Goal: Transaction & Acquisition: Purchase product/service

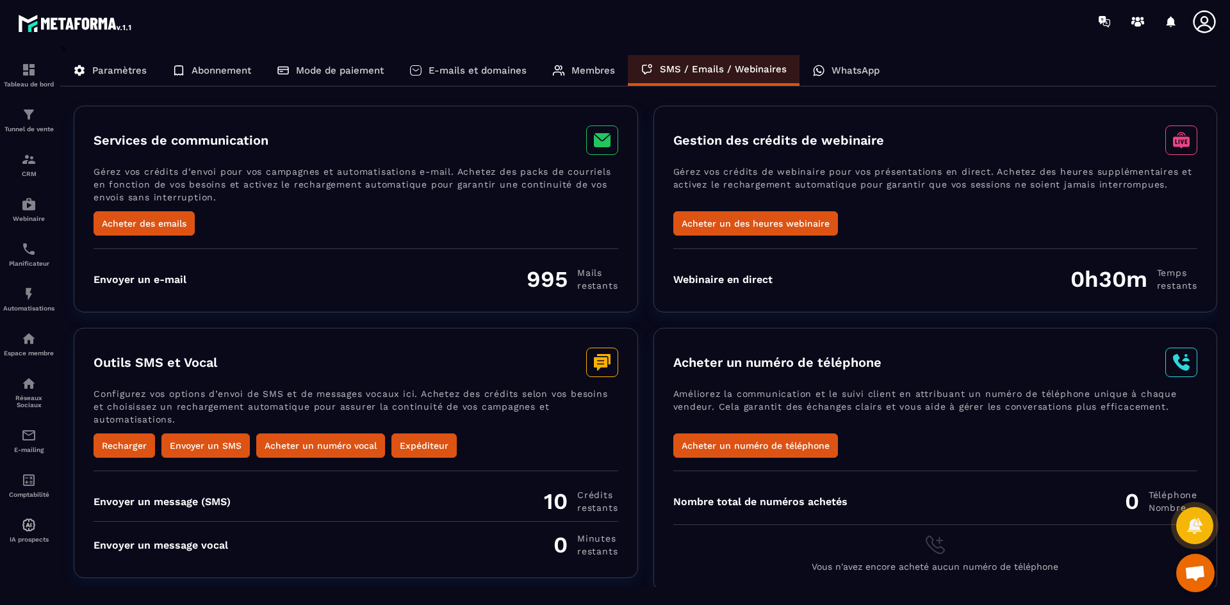
scroll to position [3703, 0]
click at [764, 224] on button "Acheter un des heures webinaire" at bounding box center [755, 223] width 165 height 24
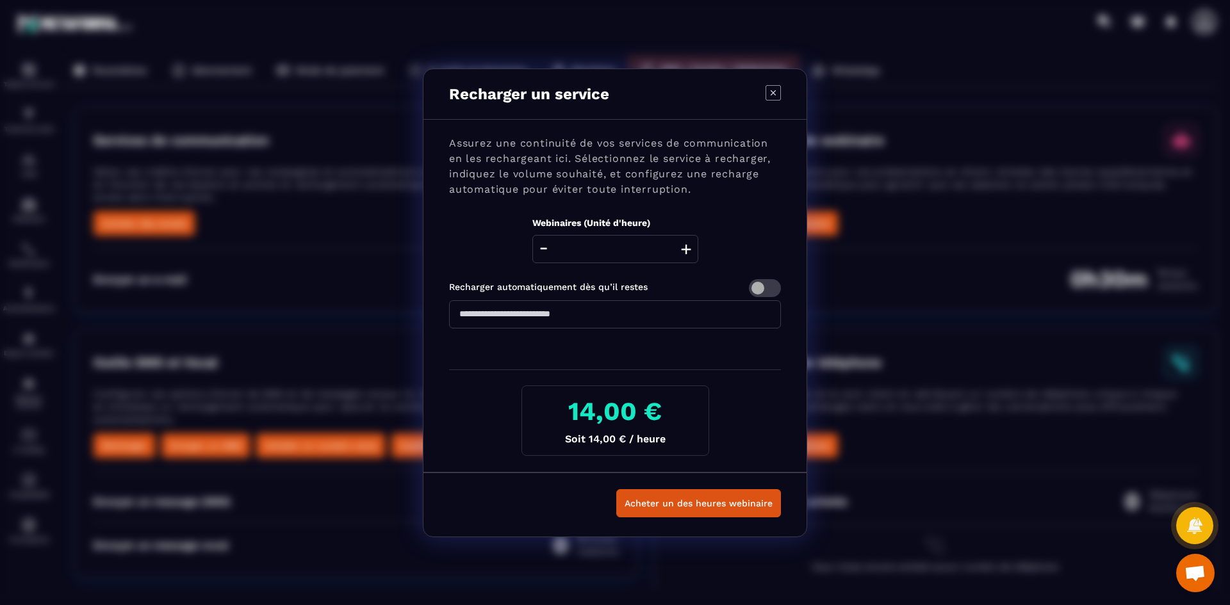
click at [764, 93] on div "Recharger un service" at bounding box center [614, 94] width 383 height 51
click at [773, 94] on icon "Modal window" at bounding box center [773, 92] width 15 height 15
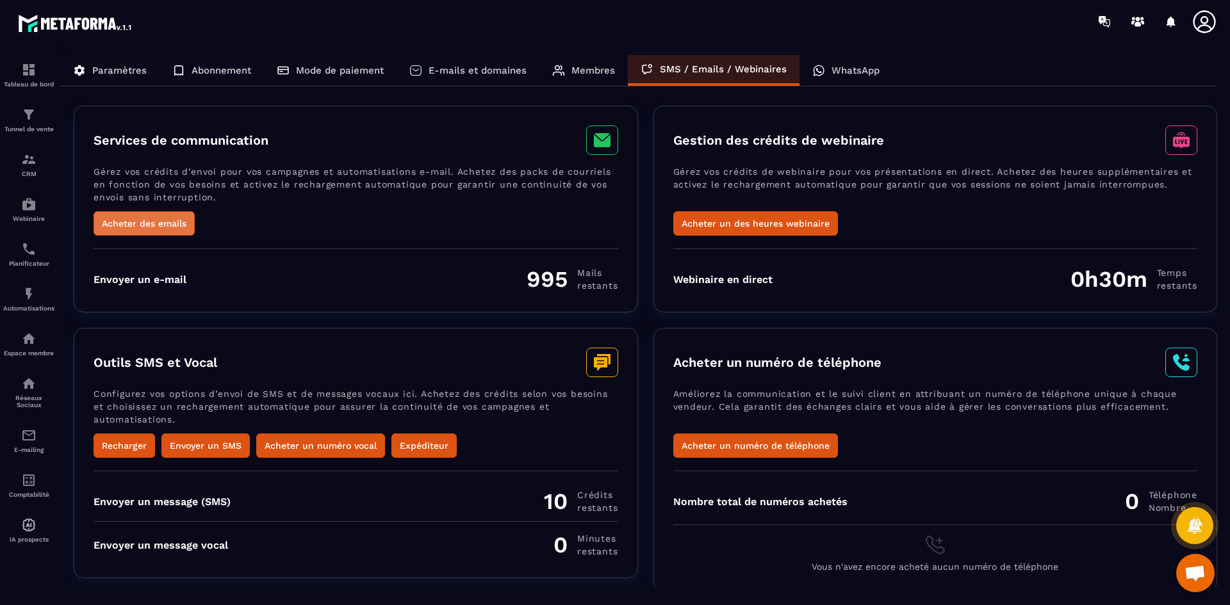
click at [174, 226] on button "Acheter des emails" at bounding box center [144, 223] width 101 height 24
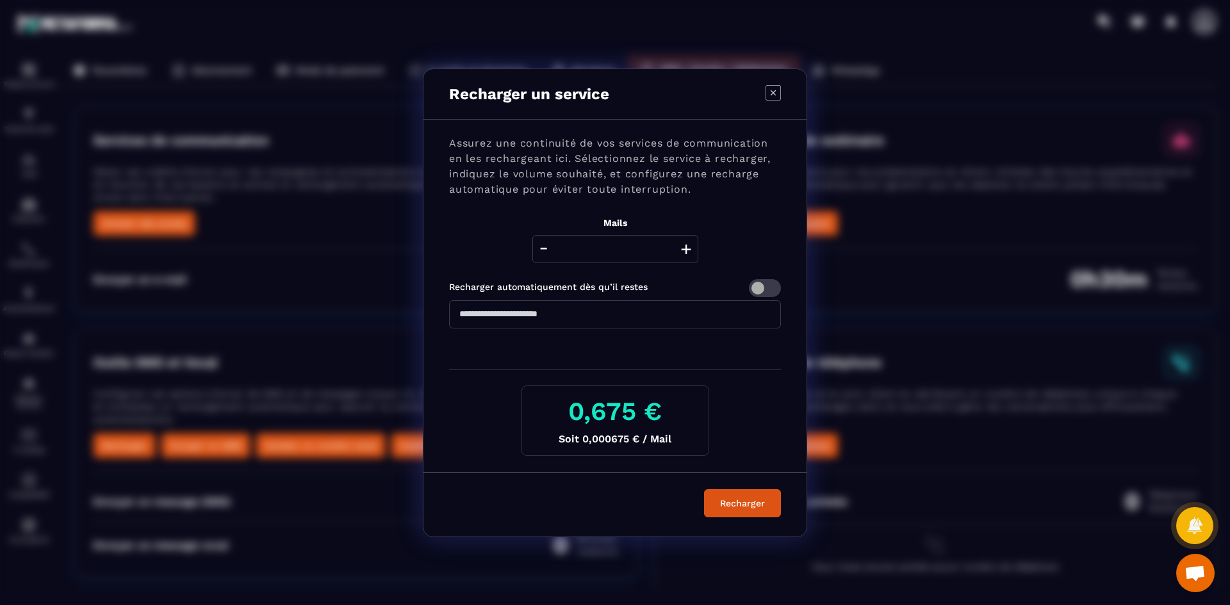
click at [689, 250] on button "+" at bounding box center [686, 249] width 18 height 28
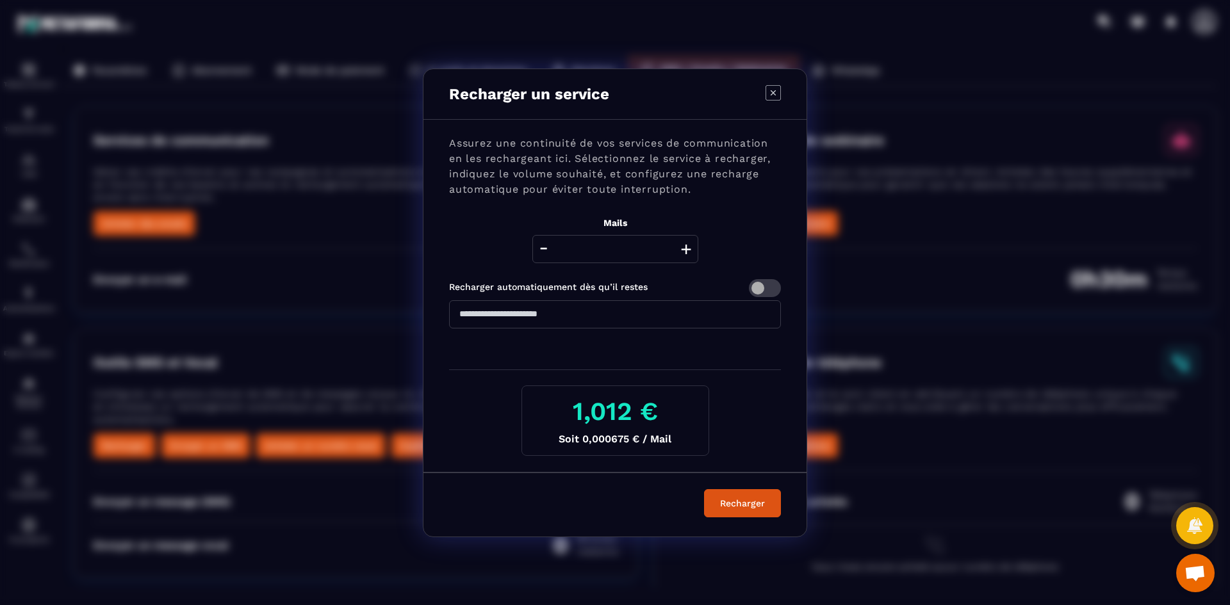
click at [689, 250] on button "+" at bounding box center [686, 249] width 18 height 28
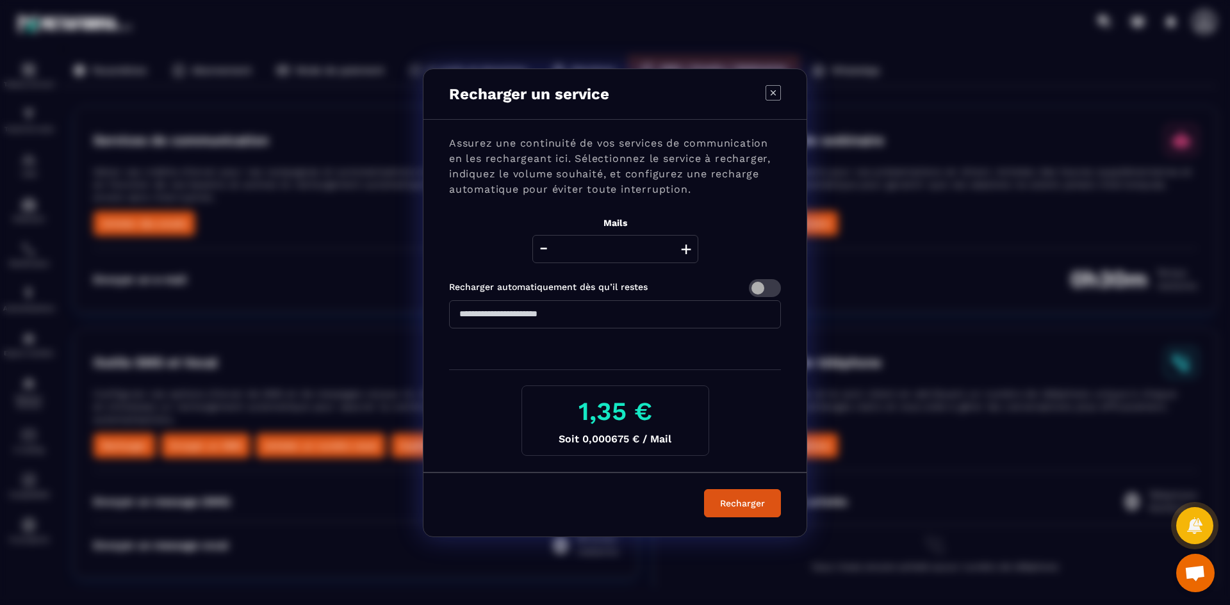
click at [689, 250] on button "+" at bounding box center [686, 249] width 18 height 28
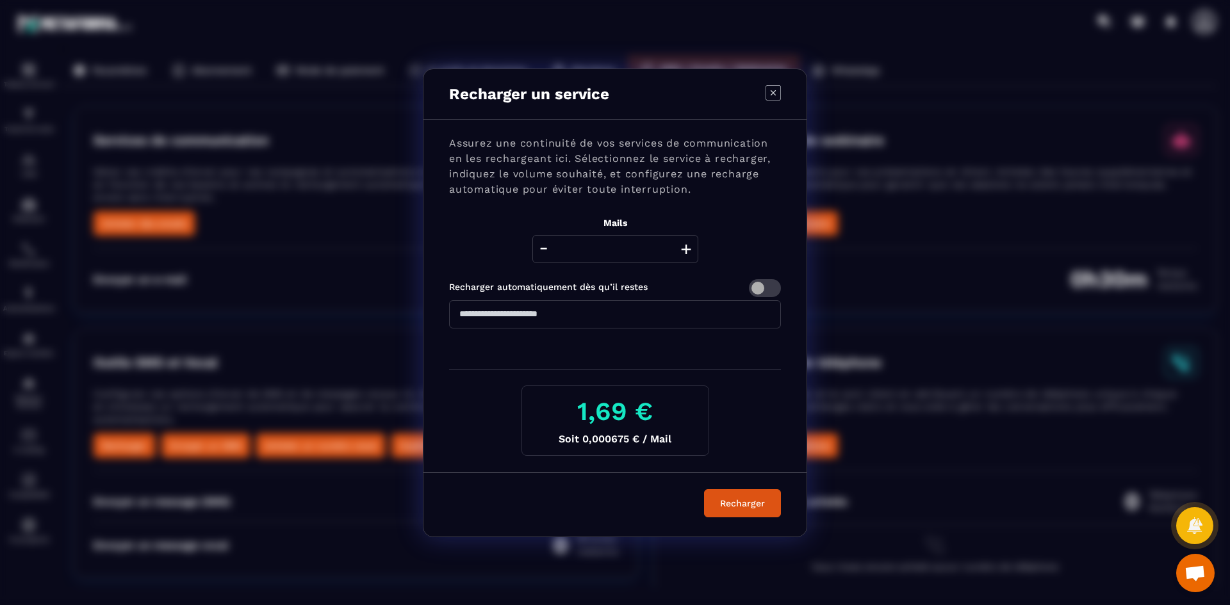
click at [689, 250] on button "+" at bounding box center [686, 249] width 18 height 28
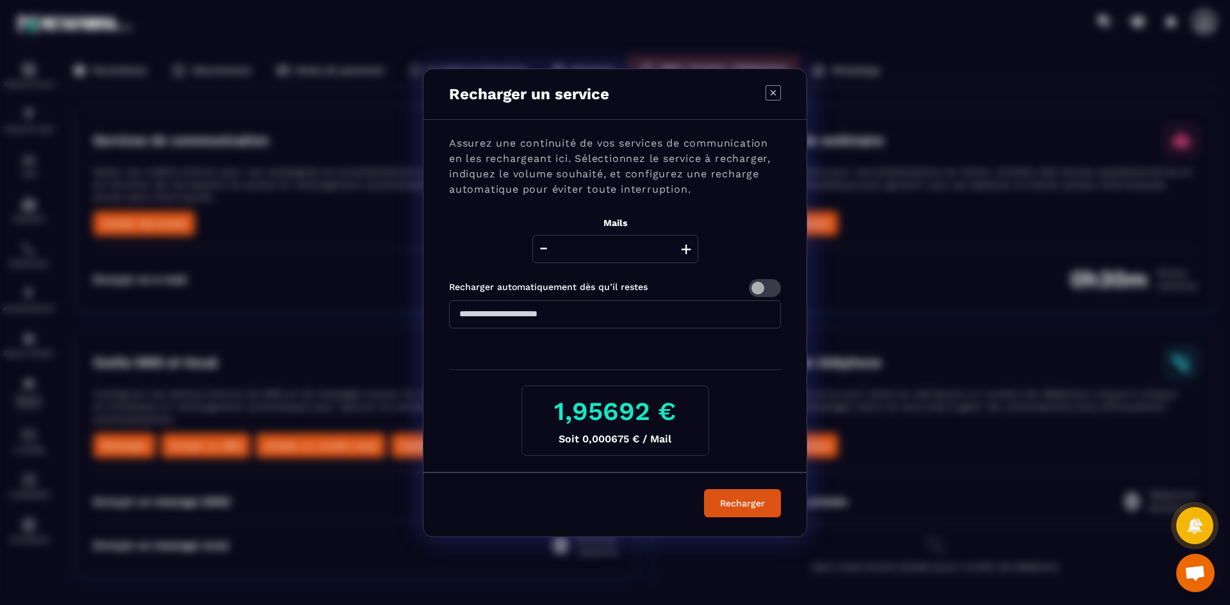
click at [689, 250] on button "+" at bounding box center [686, 249] width 18 height 28
click at [770, 90] on icon "Modal window" at bounding box center [773, 92] width 15 height 15
type input "****"
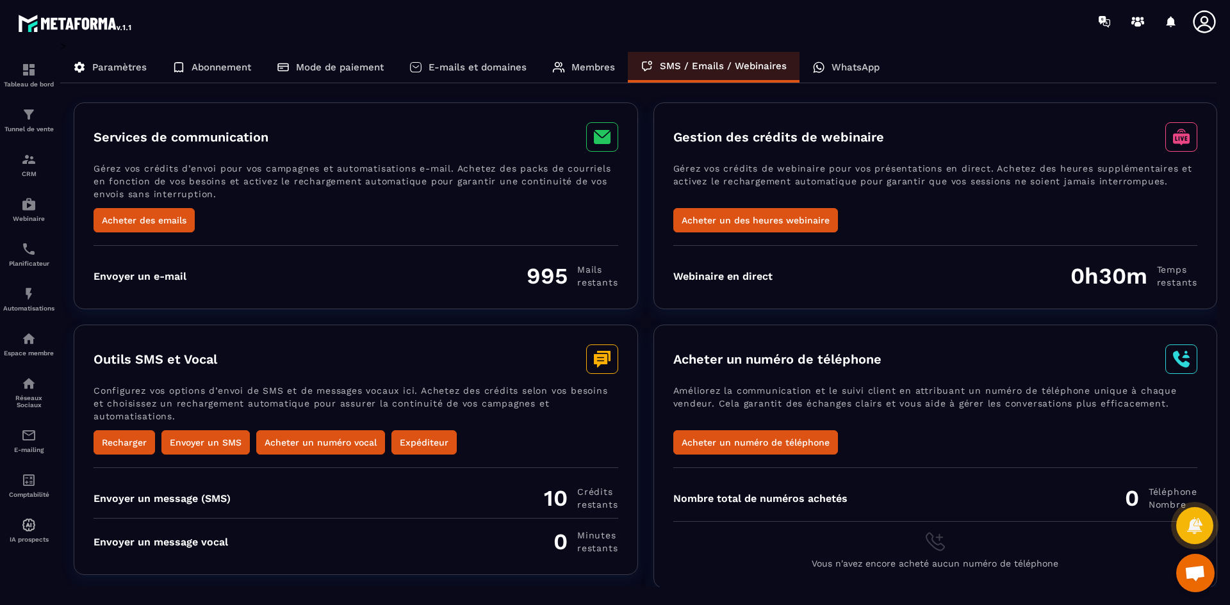
scroll to position [4, 0]
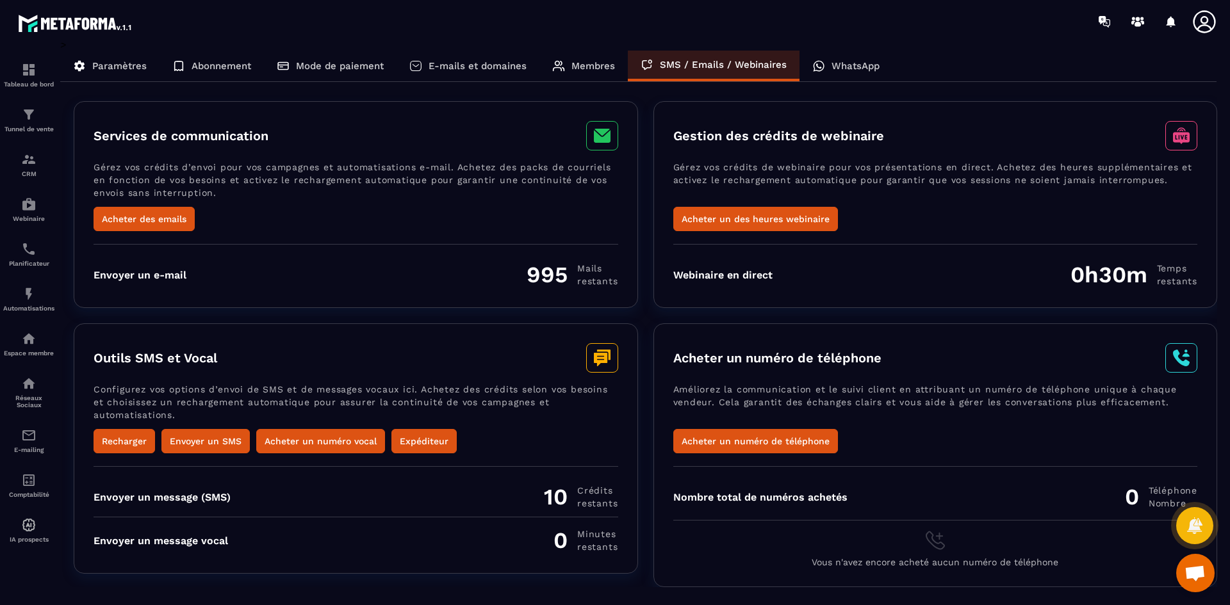
click at [295, 501] on div "Envoyer un message (SMS) 10 Crédits restants" at bounding box center [356, 497] width 525 height 27
click at [119, 434] on button "Recharger" at bounding box center [125, 441] width 62 height 24
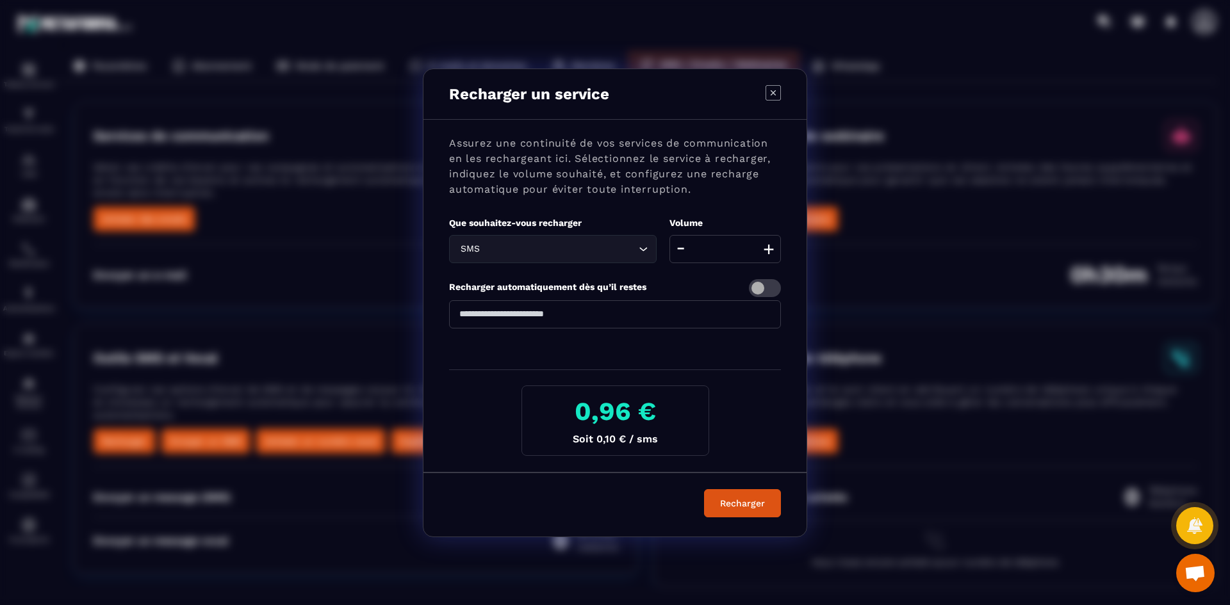
click at [767, 252] on button "+" at bounding box center [769, 249] width 18 height 28
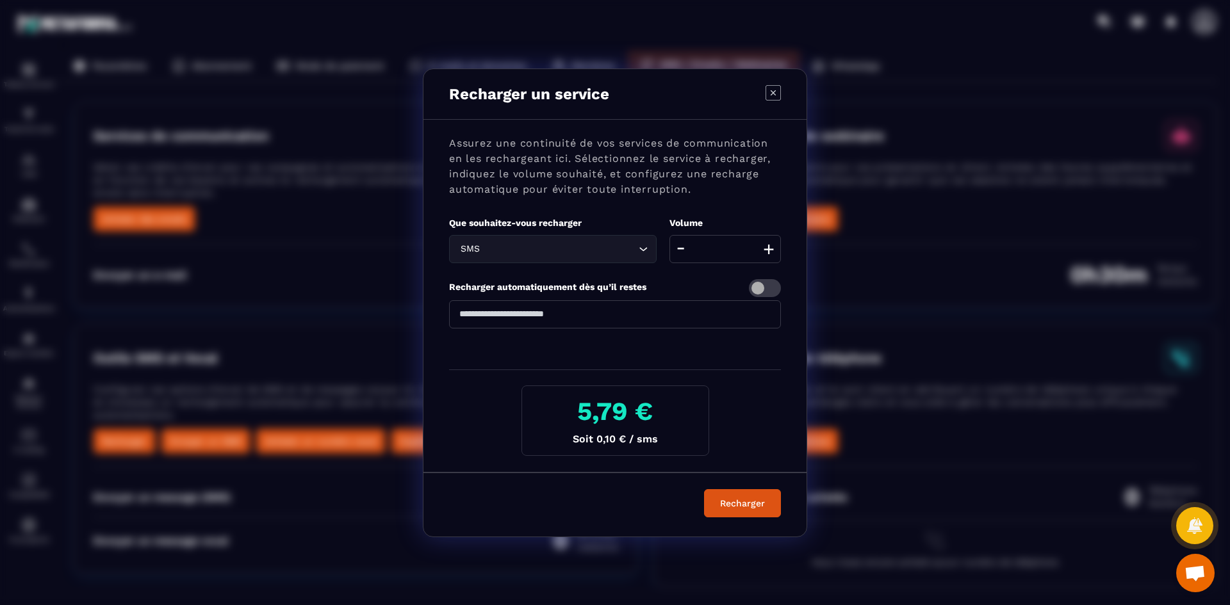
click at [767, 252] on button "+" at bounding box center [769, 249] width 18 height 28
click at [772, 95] on icon "Modal window" at bounding box center [773, 92] width 15 height 15
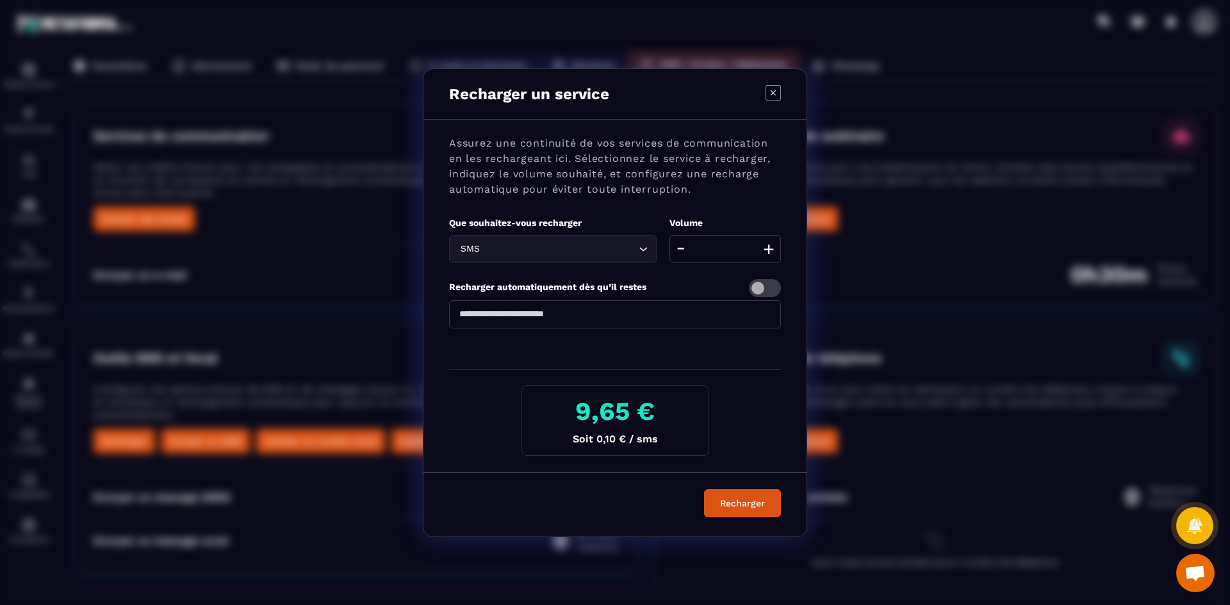
type input "**"
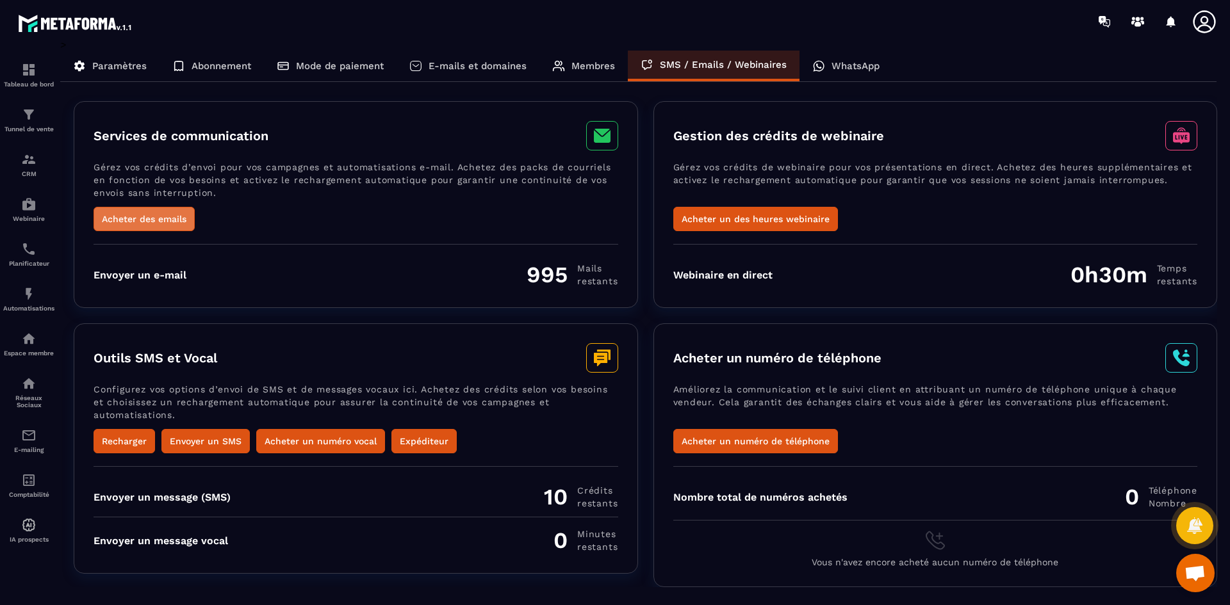
click at [172, 220] on button "Acheter des emails" at bounding box center [144, 219] width 101 height 24
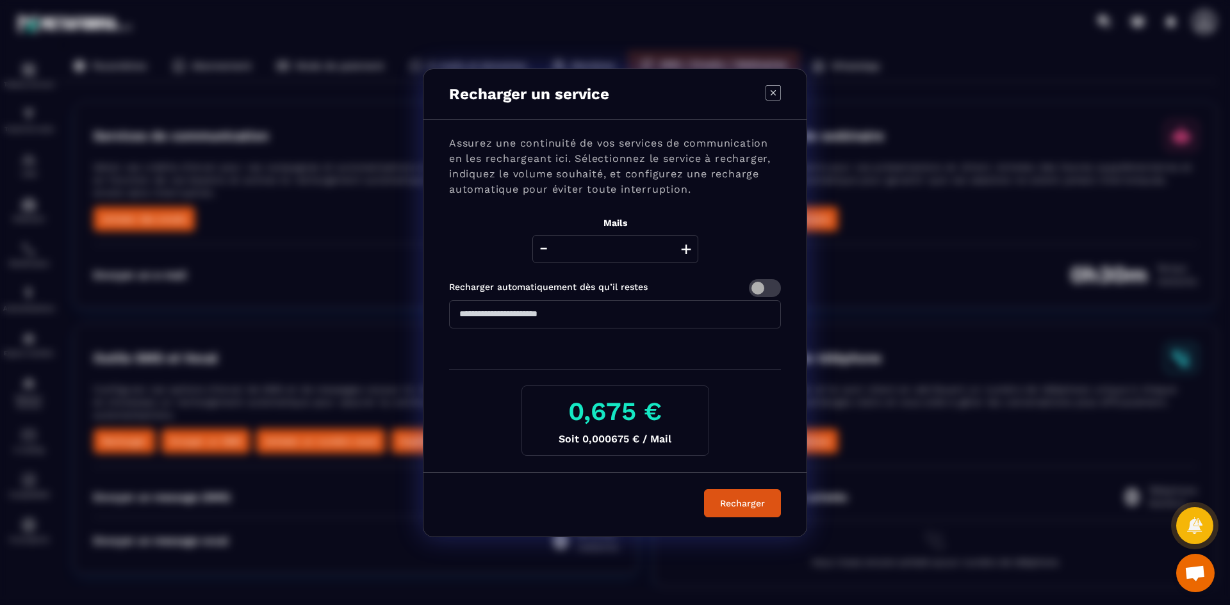
click at [689, 252] on button "+" at bounding box center [686, 249] width 18 height 28
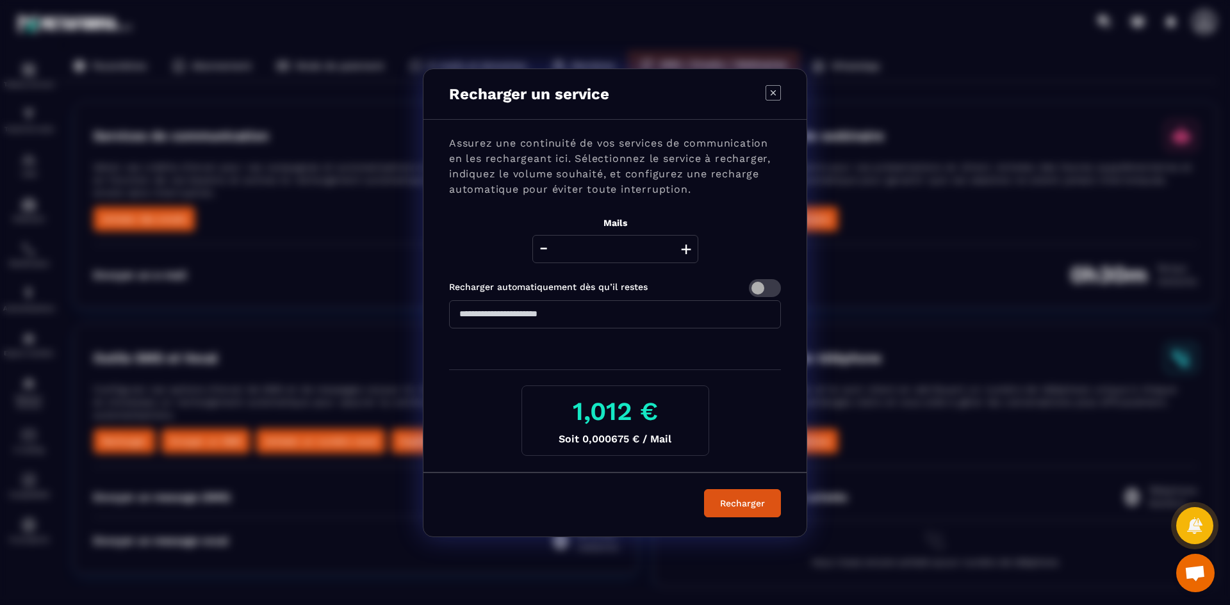
click at [689, 252] on button "+" at bounding box center [686, 249] width 18 height 28
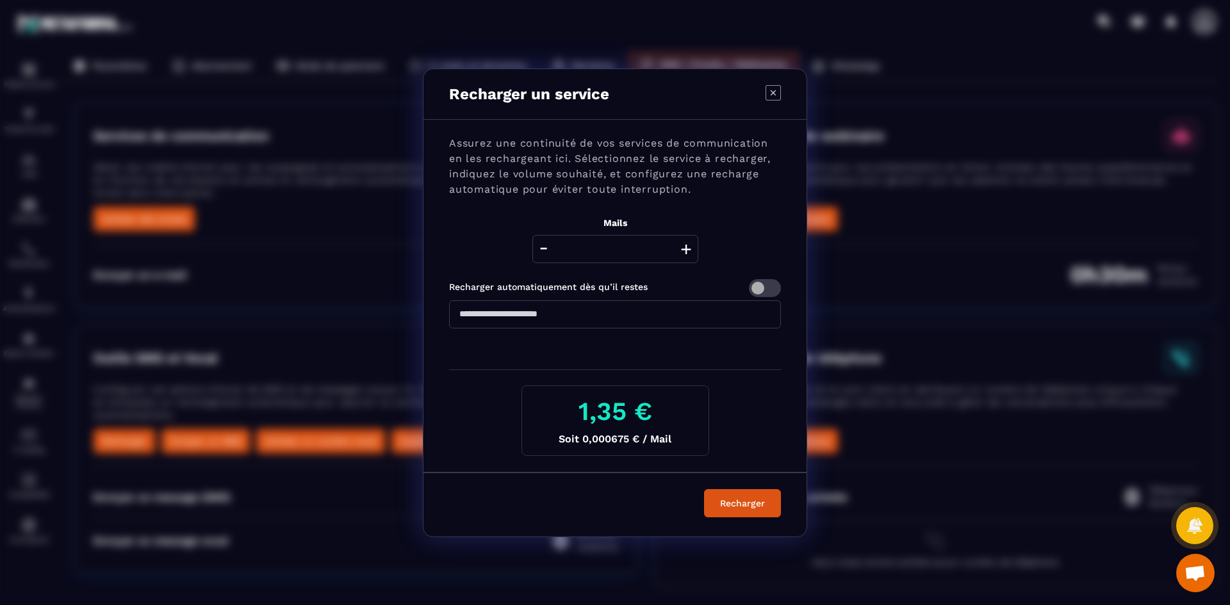
click at [689, 252] on button "+" at bounding box center [686, 249] width 18 height 28
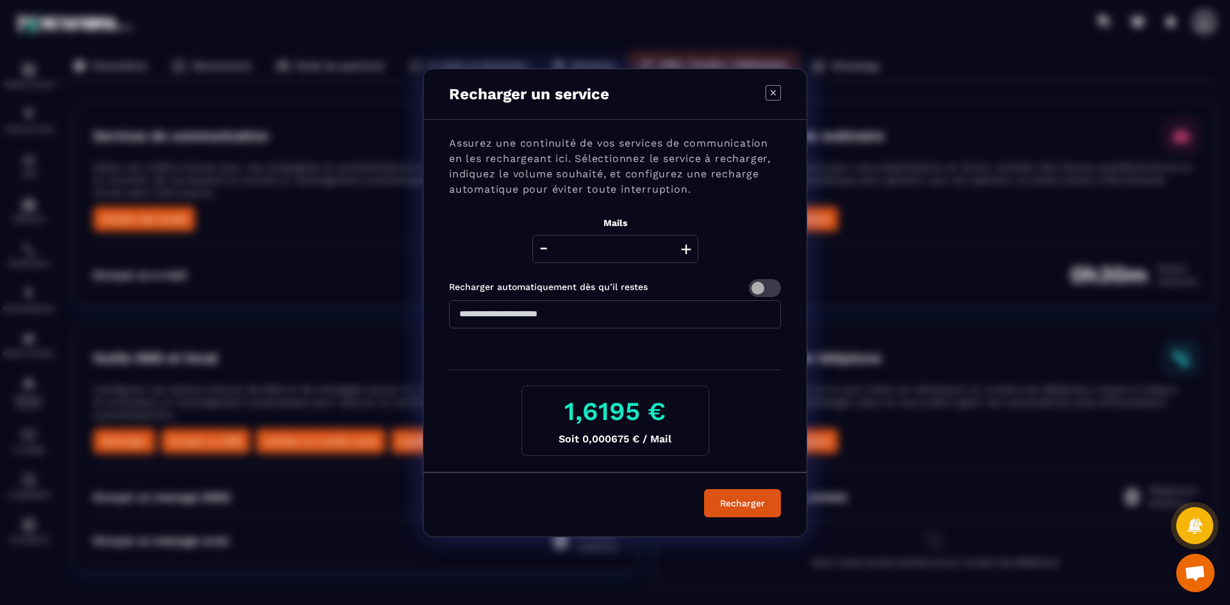
click at [689, 252] on button "+" at bounding box center [686, 249] width 18 height 28
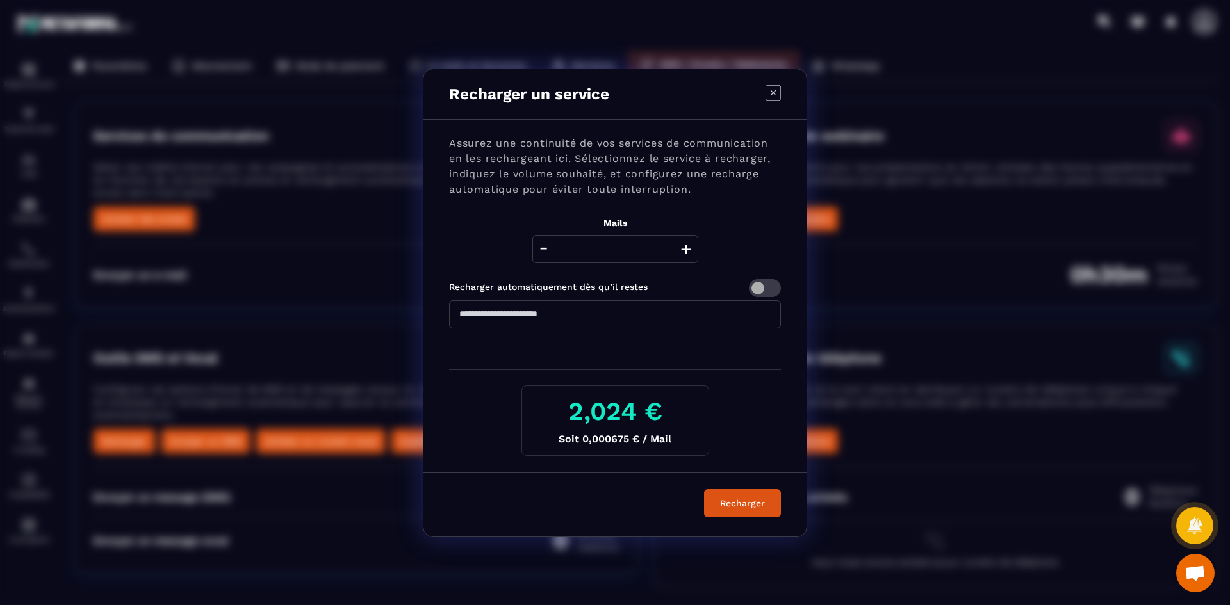
click at [689, 252] on button "+" at bounding box center [686, 249] width 18 height 28
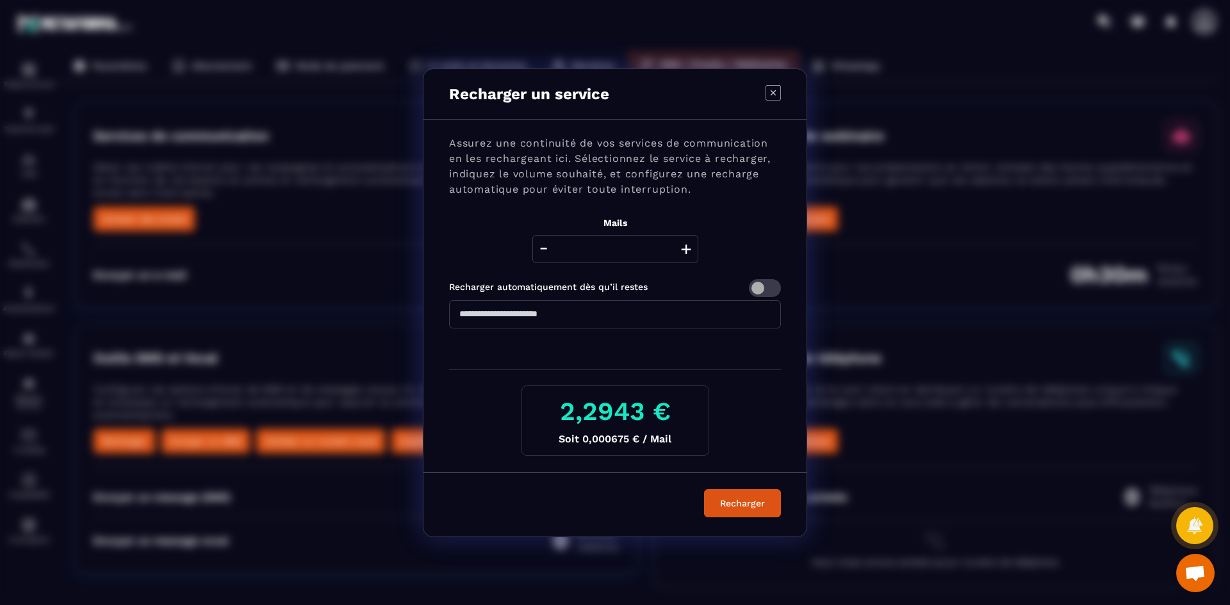
click at [689, 252] on button "+" at bounding box center [686, 249] width 18 height 28
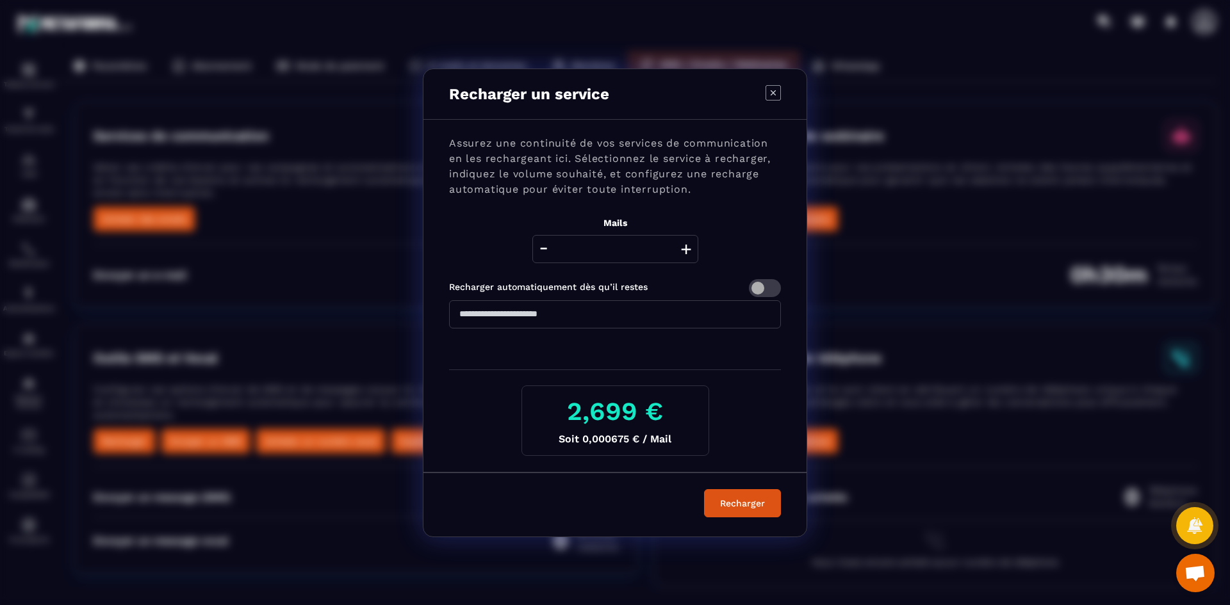
click at [689, 252] on button "+" at bounding box center [686, 249] width 18 height 28
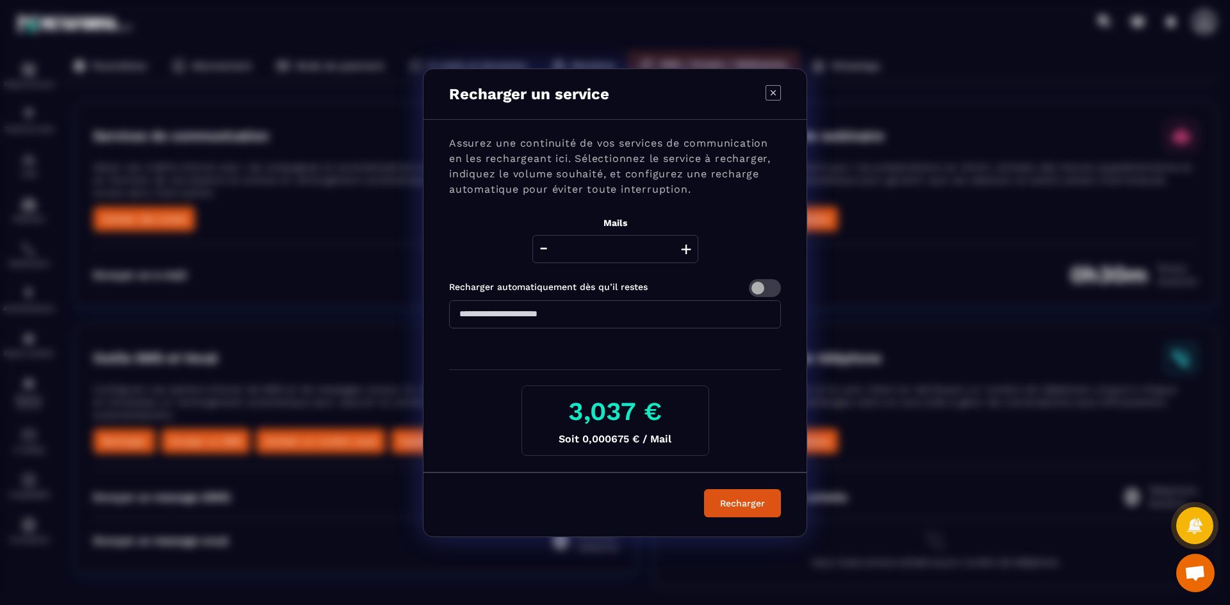
click at [689, 252] on button "+" at bounding box center [686, 249] width 18 height 28
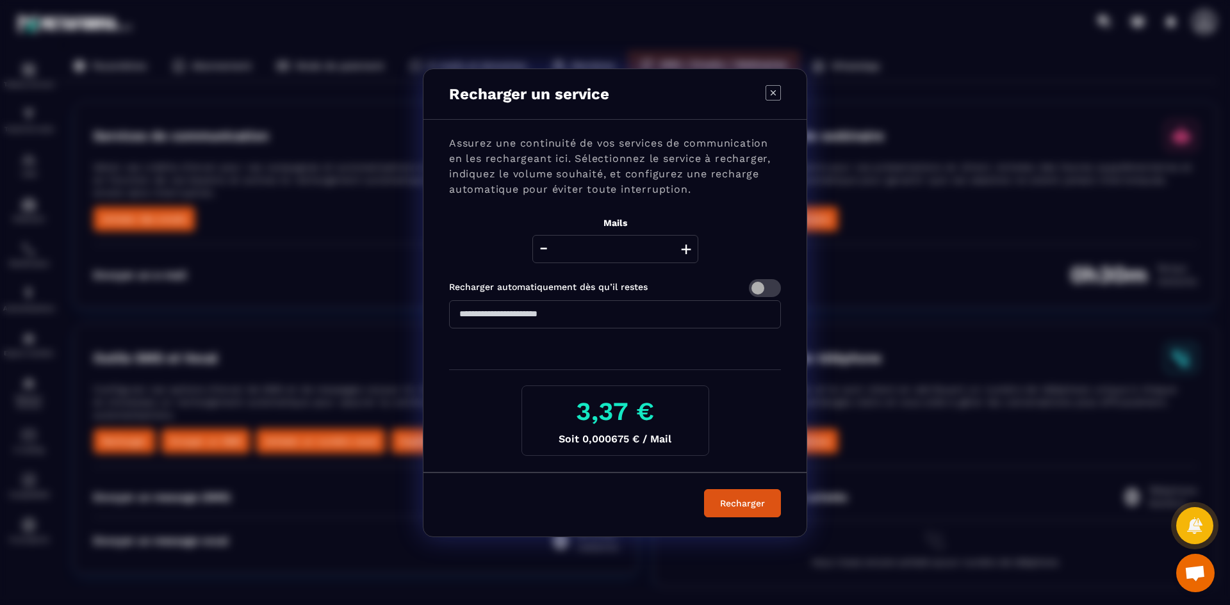
click at [689, 252] on button "+" at bounding box center [686, 249] width 18 height 28
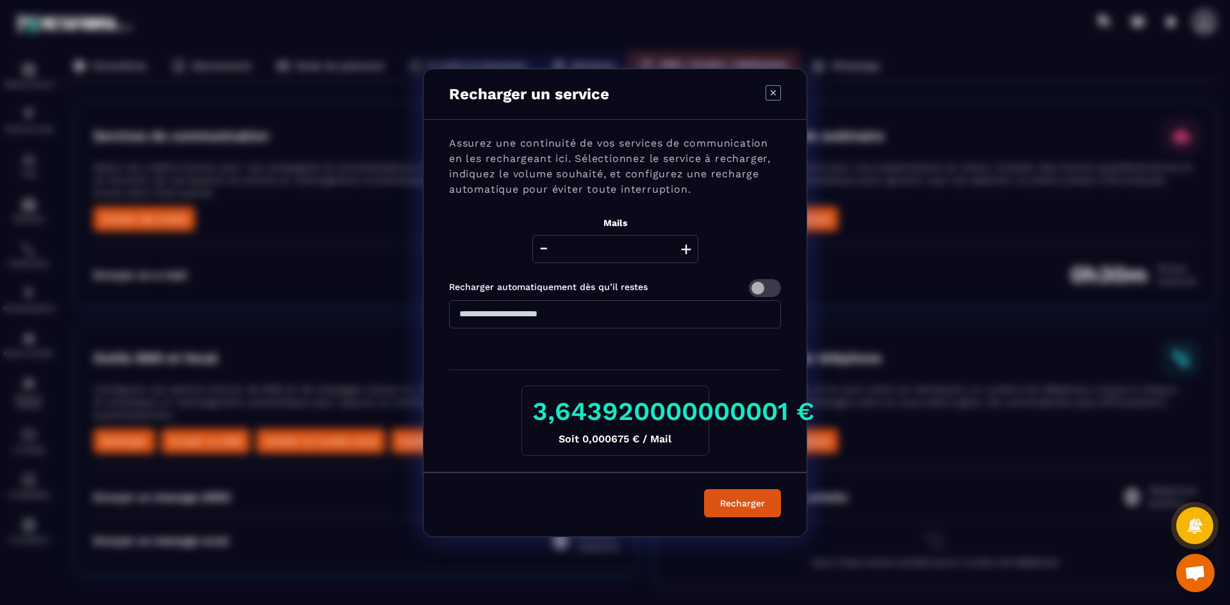
click at [689, 252] on button "+" at bounding box center [686, 249] width 18 height 28
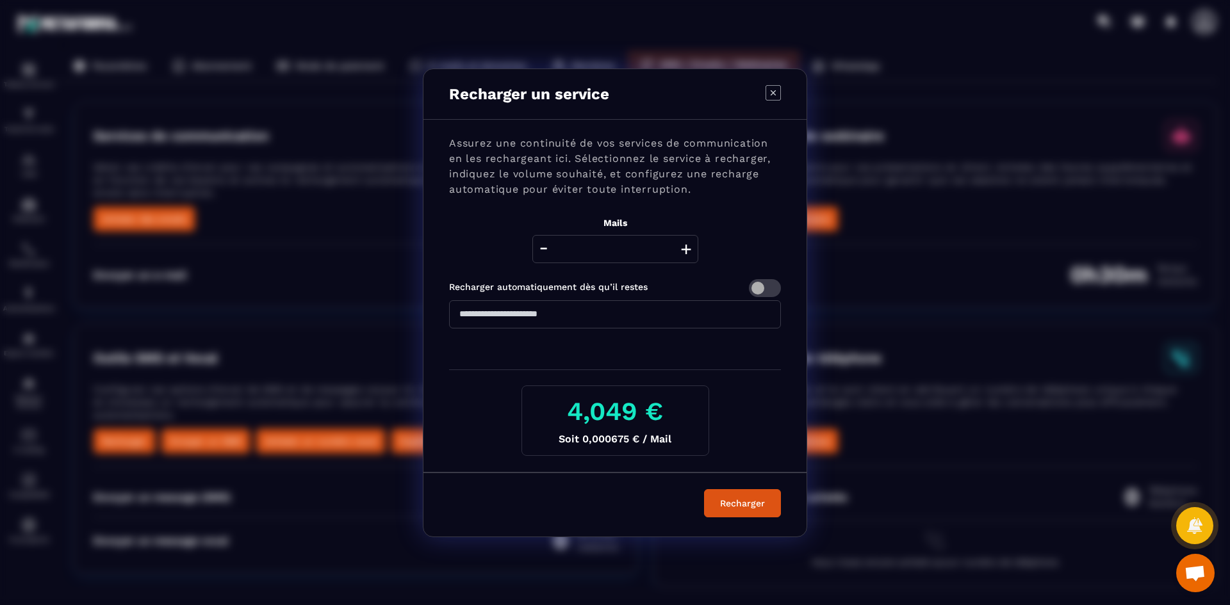
click at [689, 252] on button "+" at bounding box center [686, 249] width 18 height 28
click at [774, 90] on icon "Modal window" at bounding box center [773, 92] width 15 height 15
type input "****"
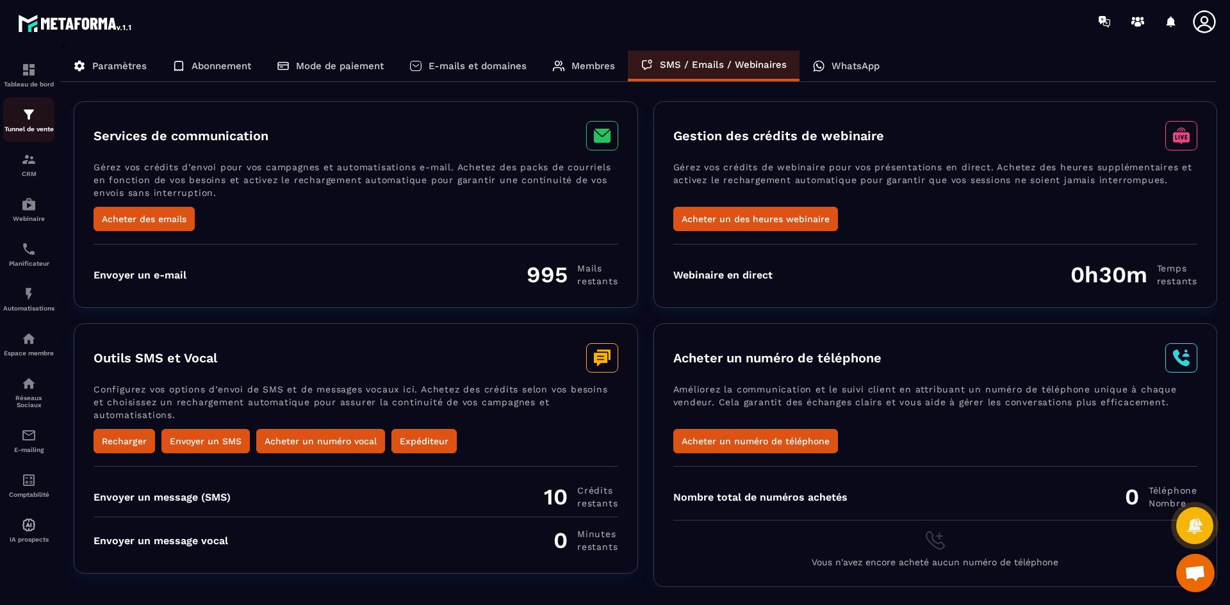
click at [28, 115] on img at bounding box center [28, 114] width 15 height 15
click at [22, 119] on img at bounding box center [28, 114] width 15 height 15
